Goal: Task Accomplishment & Management: Use online tool/utility

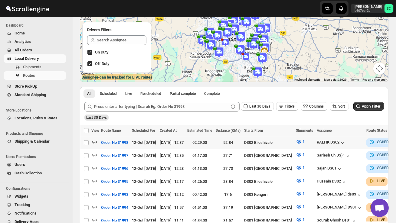
click at [95, 141] on icon "button" at bounding box center [94, 142] width 6 height 6
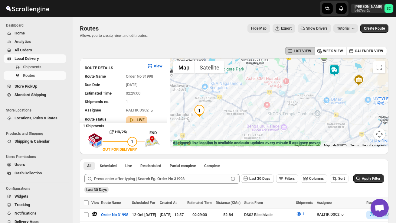
click at [335, 70] on img at bounding box center [334, 70] width 12 height 12
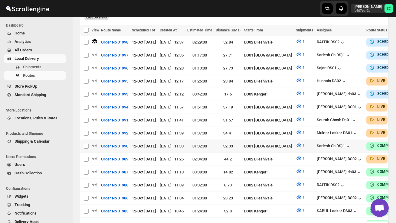
scroll to position [172, 0]
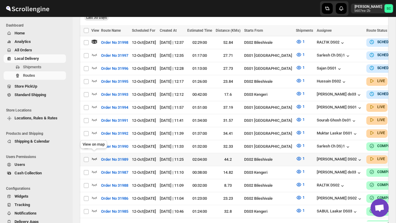
click at [96, 156] on icon "button" at bounding box center [94, 159] width 6 height 6
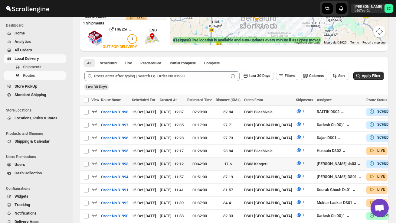
scroll to position [105, 0]
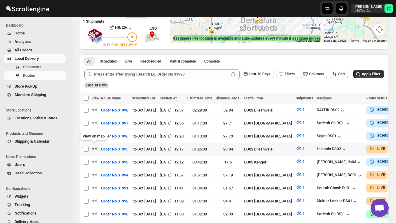
click at [94, 146] on icon "button" at bounding box center [94, 149] width 6 height 6
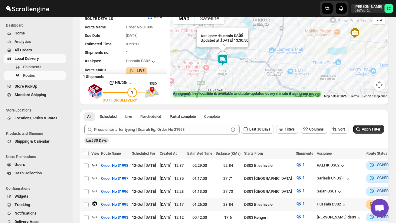
scroll to position [79, 0]
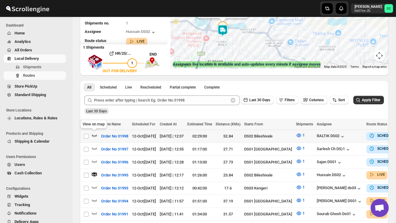
click at [93, 134] on icon "button" at bounding box center [94, 136] width 6 height 6
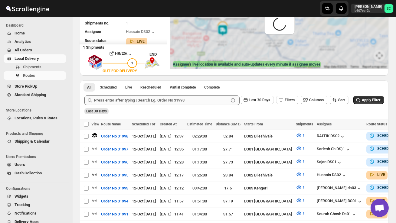
scroll to position [0, 0]
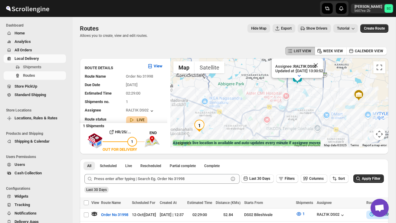
drag, startPoint x: 304, startPoint y: 106, endPoint x: 304, endPoint y: 124, distance: 18.2
click at [304, 124] on div "Assignee : RALTIK DS02 Updated at : [DATE] 13:30:52 Duty mode Enabled Battery p…" at bounding box center [279, 102] width 218 height 89
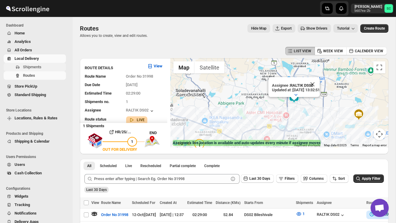
click at [37, 66] on span "Shipments" at bounding box center [32, 67] width 18 height 5
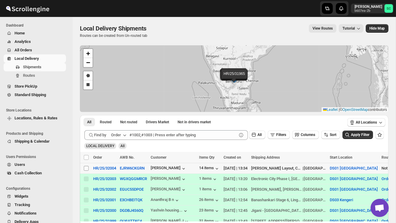
click at [86, 170] on input "Select shipment" at bounding box center [86, 168] width 5 height 5
checkbox input "true"
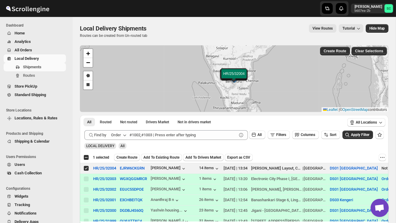
click at [125, 159] on span "Create Route" at bounding box center [126, 157] width 21 height 5
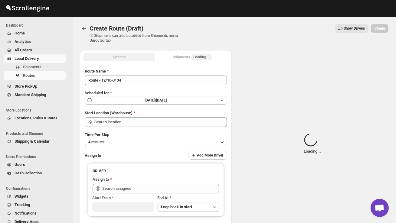
type input "DS01 [GEOGRAPHIC_DATA]"
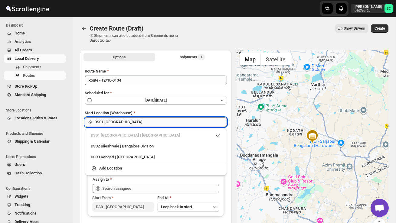
click at [141, 120] on input "DS01 [GEOGRAPHIC_DATA]" at bounding box center [160, 122] width 133 height 10
click at [141, 143] on div "DS02 Bileshivale | Bangalore Division" at bounding box center [155, 147] width 137 height 10
type input "DS02 Bileshivale"
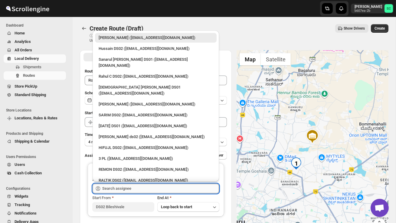
click at [137, 188] on input "text" at bounding box center [160, 189] width 117 height 10
click at [136, 132] on div "[PERSON_NAME] ds02 ([EMAIL_ADDRESS][DOMAIN_NAME])" at bounding box center [156, 137] width 122 height 10
type input "[PERSON_NAME] ds02 ([EMAIL_ADDRESS][DOMAIN_NAME])"
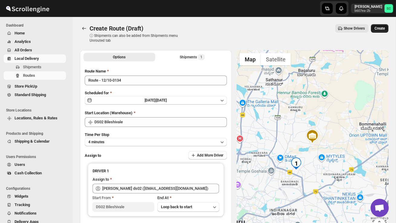
click at [375, 26] on span "Create" at bounding box center [380, 28] width 10 height 5
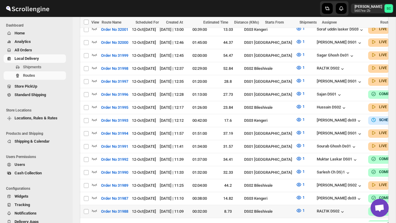
scroll to position [255, 0]
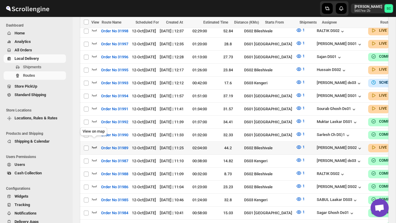
click at [95, 144] on icon "button" at bounding box center [94, 147] width 6 height 6
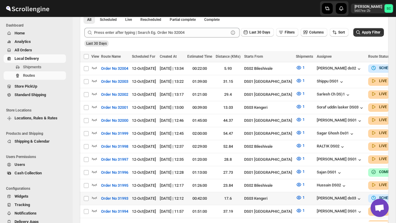
scroll to position [147, 0]
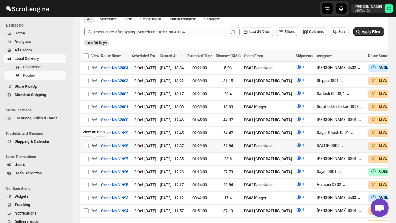
click at [95, 142] on icon "button" at bounding box center [94, 145] width 6 height 6
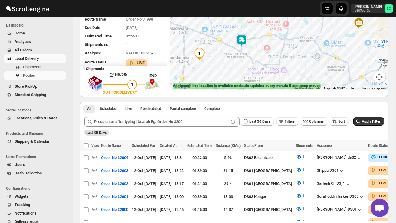
scroll to position [57, 0]
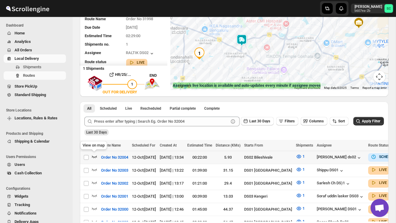
click at [94, 156] on icon "button" at bounding box center [94, 157] width 6 height 6
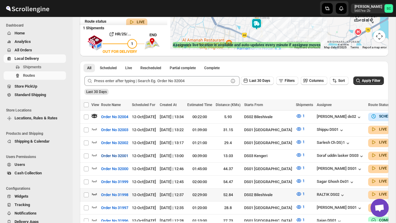
scroll to position [100, 0]
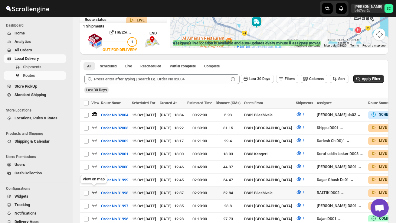
click at [95, 190] on icon "button" at bounding box center [94, 192] width 6 height 6
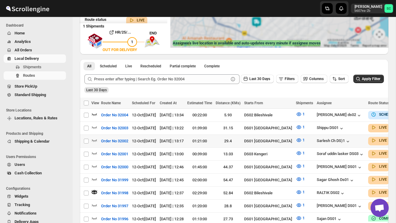
scroll to position [0, 0]
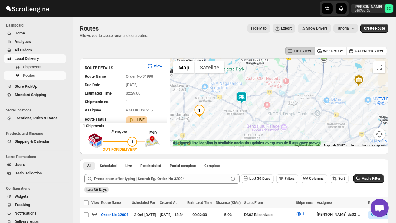
click at [246, 98] on img at bounding box center [242, 98] width 12 height 12
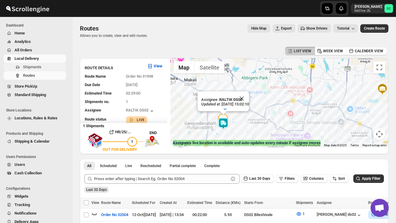
click at [35, 67] on span "Shipments" at bounding box center [32, 67] width 18 height 5
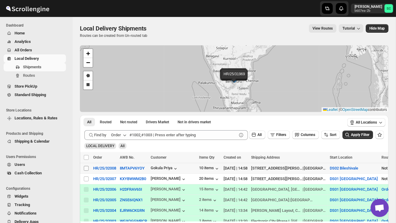
click at [86, 168] on input "Select shipment" at bounding box center [86, 168] width 5 height 5
checkbox input "true"
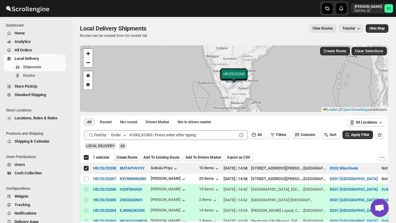
click at [133, 157] on span "Create Route" at bounding box center [126, 157] width 21 height 5
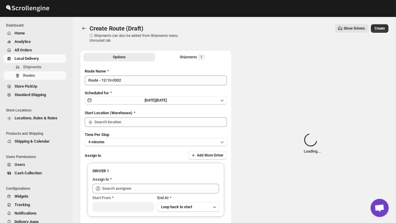
type input "DS02 Bileshivale"
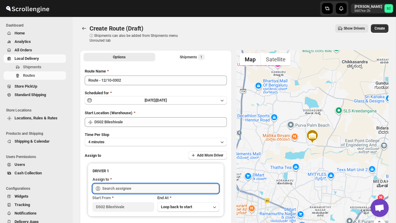
click at [130, 185] on input "text" at bounding box center [160, 189] width 117 height 10
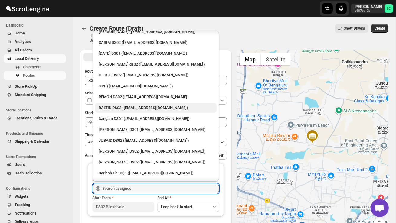
scroll to position [77, 0]
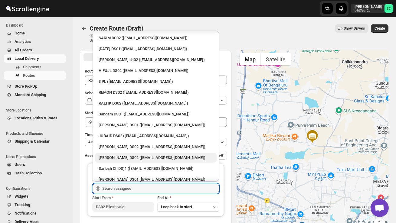
click at [121, 155] on div "[PERSON_NAME] DS02 ([EMAIL_ADDRESS][DOMAIN_NAME])" at bounding box center [156, 158] width 114 height 6
type input "[PERSON_NAME] DS02 ([EMAIL_ADDRESS][DOMAIN_NAME])"
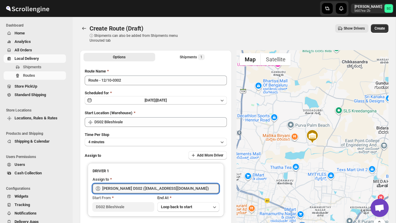
click at [378, 27] on span "Create" at bounding box center [380, 28] width 10 height 5
